Goal: Task Accomplishment & Management: Use online tool/utility

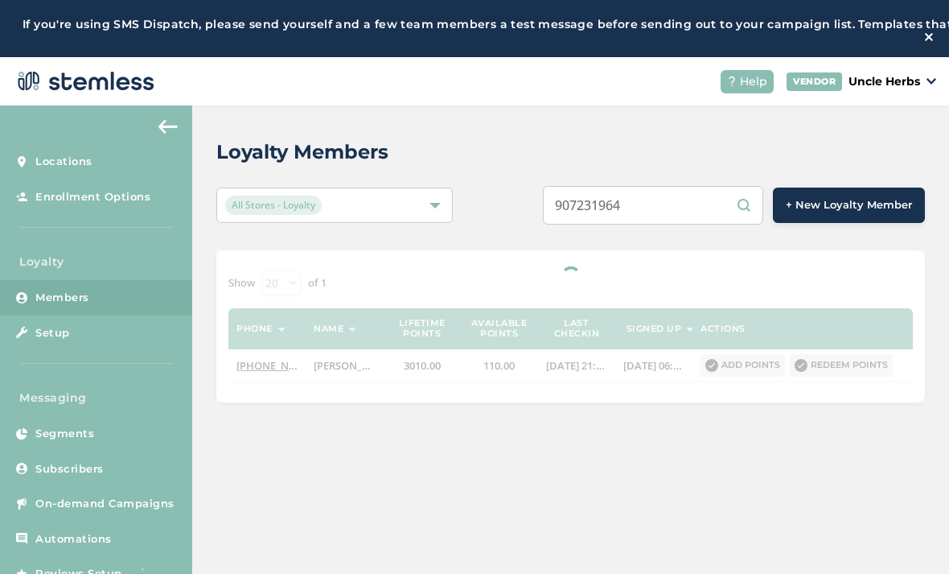
scroll to position [109, 0]
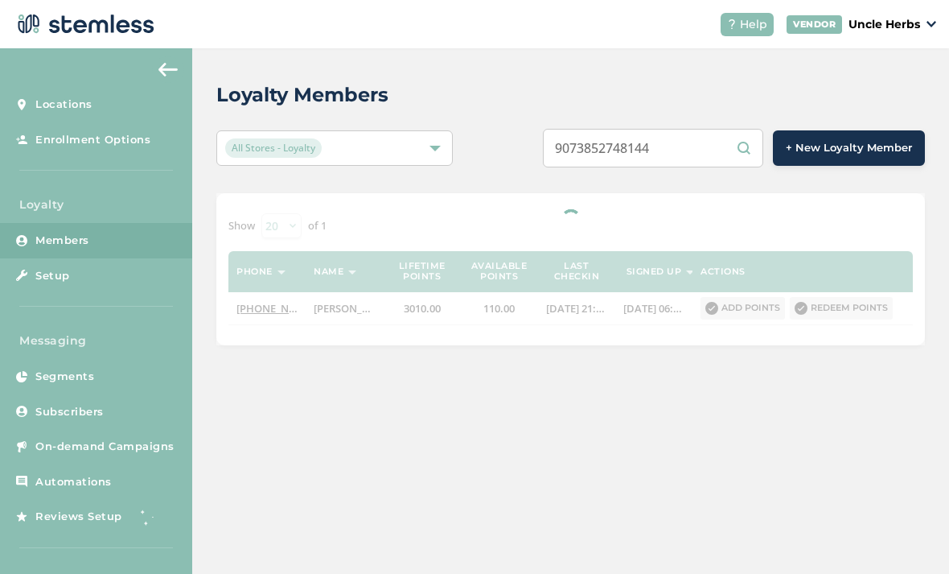
click at [616, 129] on input "9073852748144" at bounding box center [653, 148] width 220 height 39
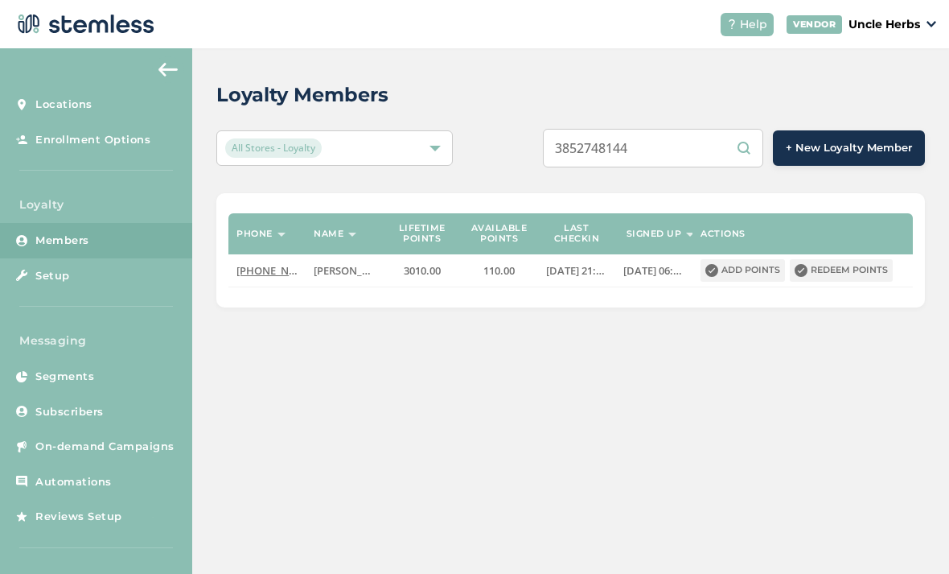
click at [539, 67] on div "Loyalty Members All Stores - Loyalty 3852748144 + New Loyalty Member Phone Name…" at bounding box center [570, 193] width 757 height 291
click at [679, 129] on input "3852748144" at bounding box center [653, 148] width 220 height 39
click at [689, 129] on input "3852748144" at bounding box center [653, 148] width 220 height 39
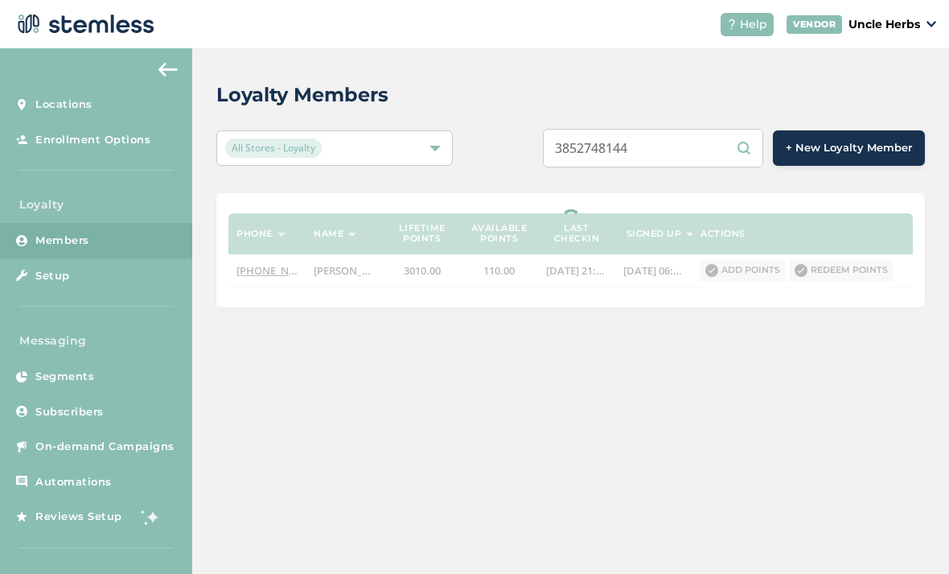
click at [516, 129] on div "3852748144 + New Loyalty Member" at bounding box center [719, 148] width 414 height 39
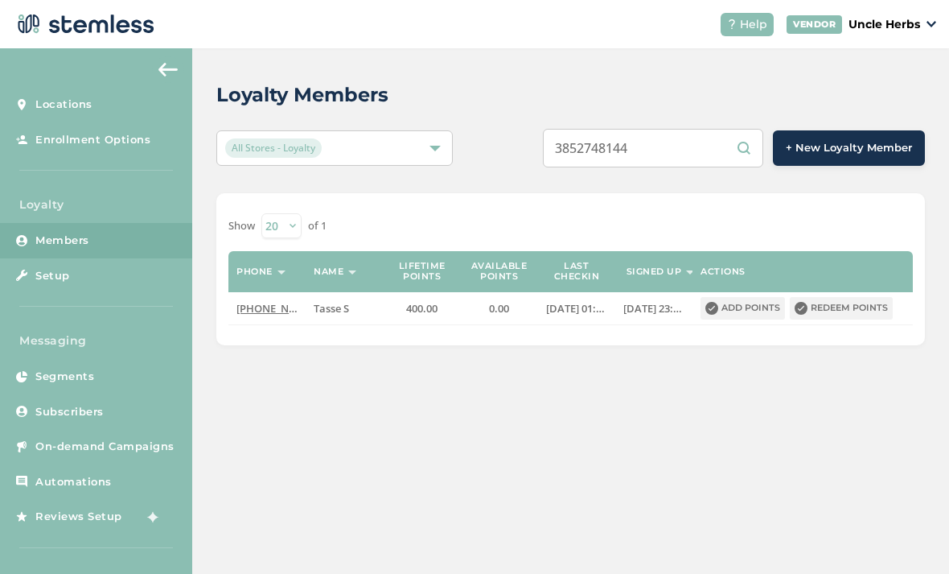
click at [589, 396] on div "Loyalty Members All Stores - Loyalty 3852748144 + New Loyalty Member Show [PHON…" at bounding box center [570, 310] width 757 height 525
click at [703, 129] on input "3852748144" at bounding box center [653, 148] width 220 height 39
type input "3"
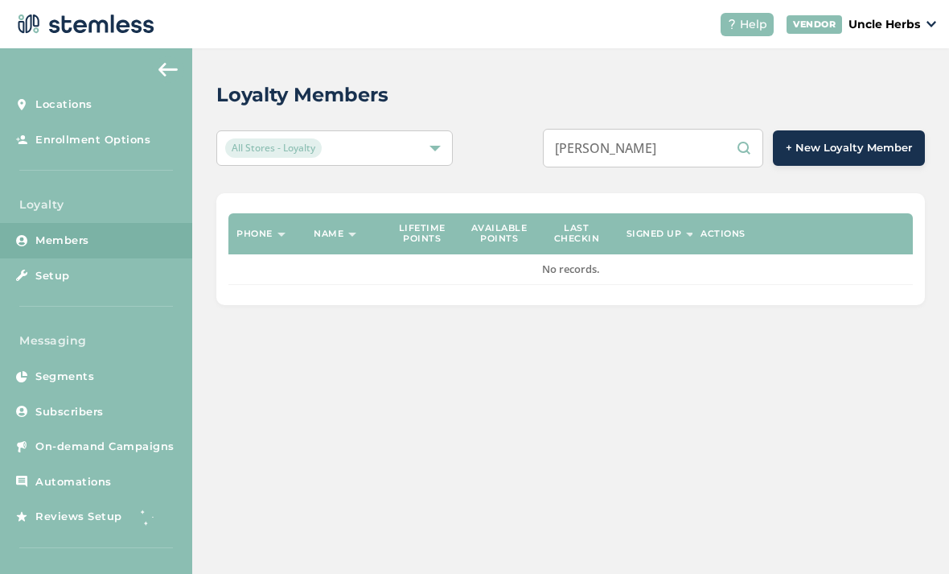
click at [685, 129] on input "[PERSON_NAME]" at bounding box center [653, 148] width 220 height 39
type input "D"
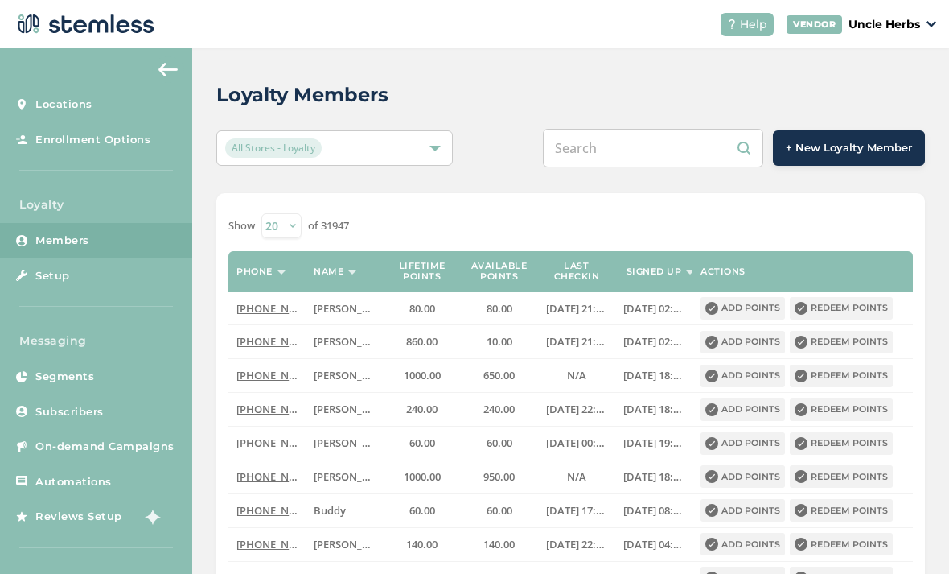
click at [527, 132] on div "Loyalty Members All Stores - Loyalty + New Loyalty Member Show [PHONE_NUMBER] o…" at bounding box center [570, 556] width 757 height 1016
click at [632, 129] on input "text" at bounding box center [653, 148] width 220 height 39
type input "9073506873"
click at [546, 141] on div "Loyalty Members All Stores - Loyalty 9073506873 + New Loyalty Member Show [PHON…" at bounding box center [570, 556] width 757 height 1016
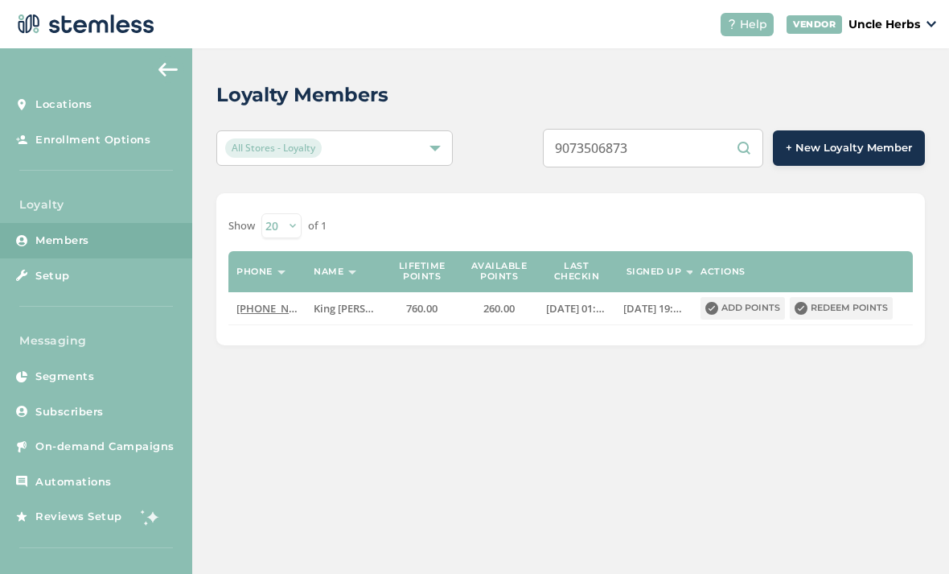
click at [832, 297] on button "Redeem points" at bounding box center [841, 308] width 103 height 23
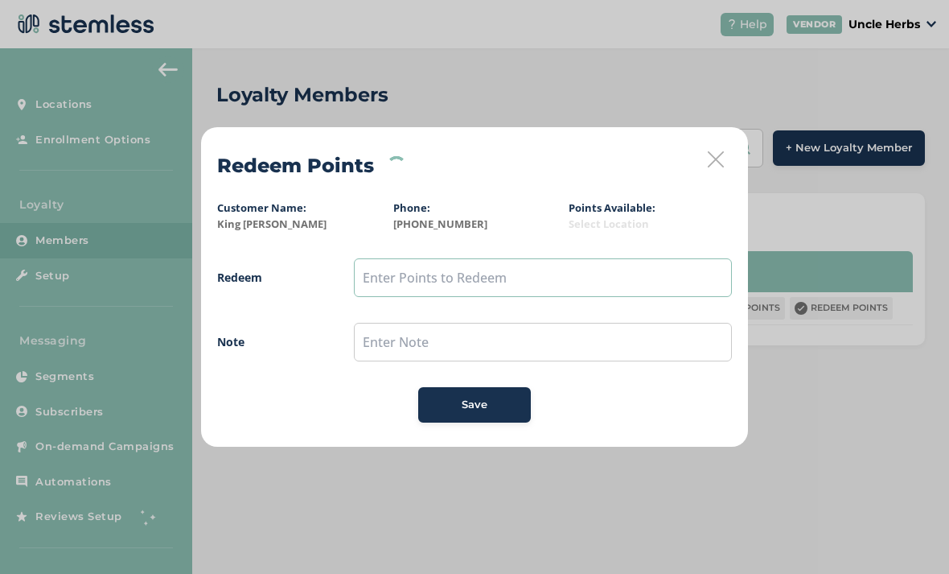
click at [517, 266] on input "text" at bounding box center [543, 277] width 378 height 39
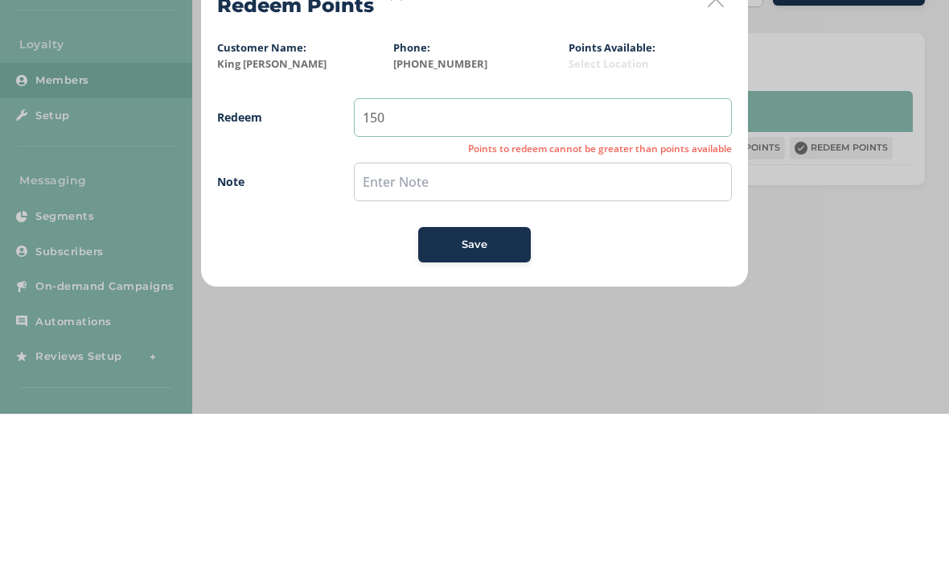
type input "150"
click at [377, 323] on input "text" at bounding box center [543, 342] width 378 height 39
type input "$15"
click at [447, 387] on button "Save" at bounding box center [474, 404] width 113 height 35
